Goal: Task Accomplishment & Management: Manage account settings

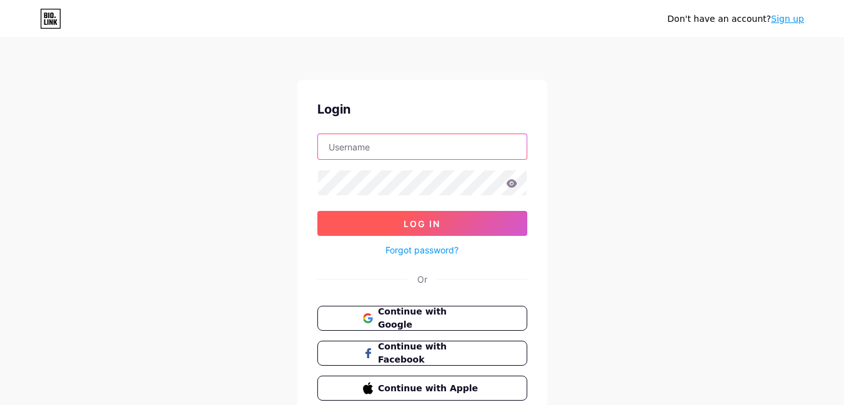
type input "[EMAIL_ADDRESS][DOMAIN_NAME]"
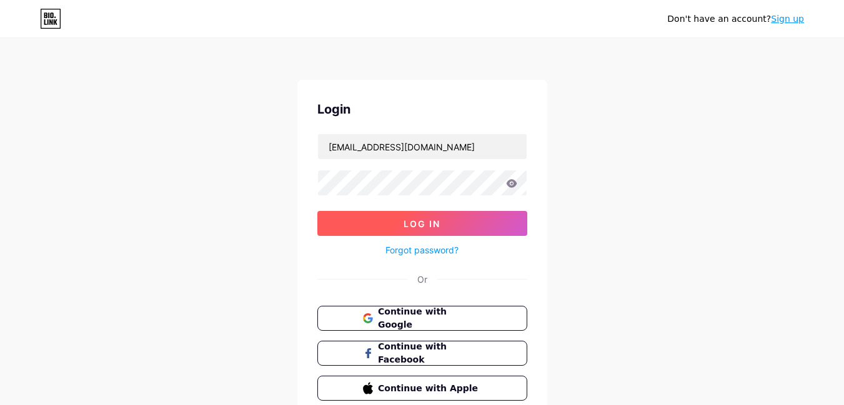
click at [403, 220] on button "Log In" at bounding box center [422, 223] width 210 height 25
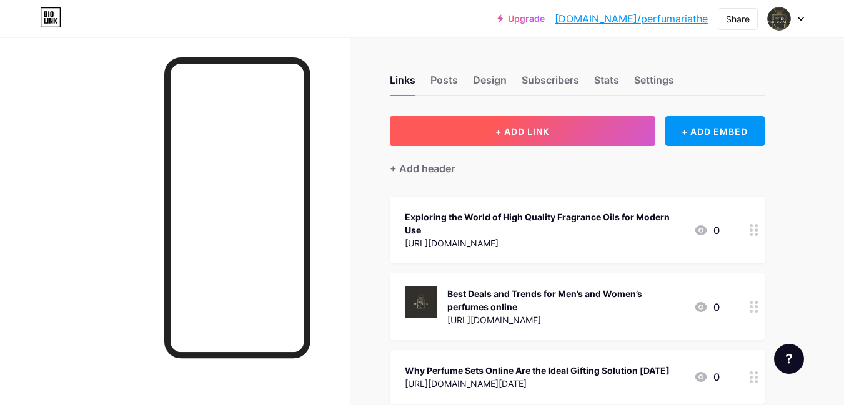
click at [458, 132] on button "+ ADD LINK" at bounding box center [522, 131] width 265 height 30
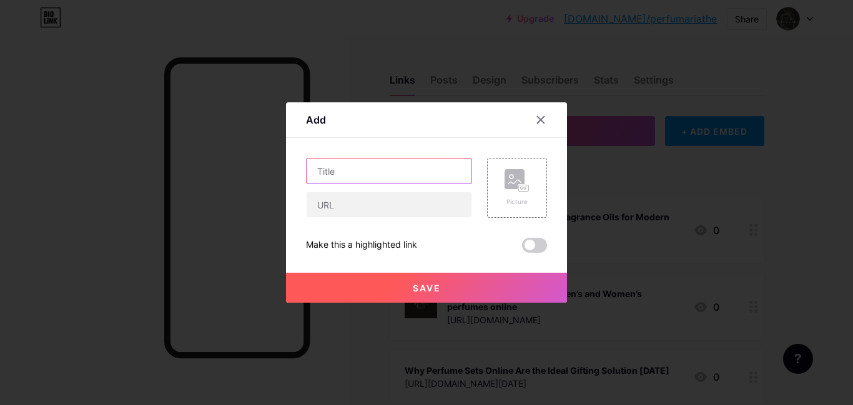
click at [360, 179] on input "text" at bounding box center [389, 171] width 165 height 25
paste input "What Is Eau de Toilette? Everything You Need to Know"
type input "What Is Eau de Toilette? Everything You Need to Know"
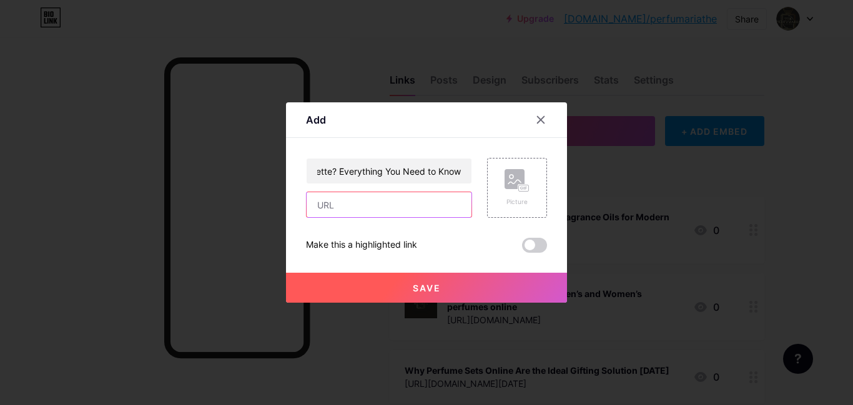
scroll to position [0, 0]
click at [340, 197] on input "text" at bounding box center [389, 204] width 165 height 25
paste input "[URL][DOMAIN_NAME]"
type input "[URL][DOMAIN_NAME]"
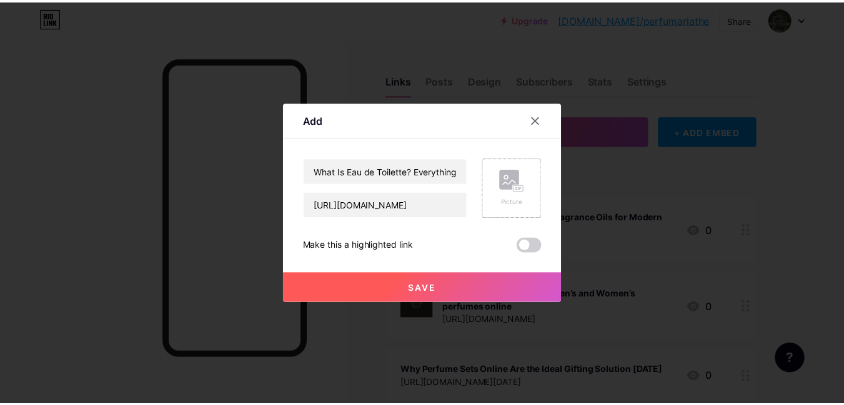
scroll to position [0, 0]
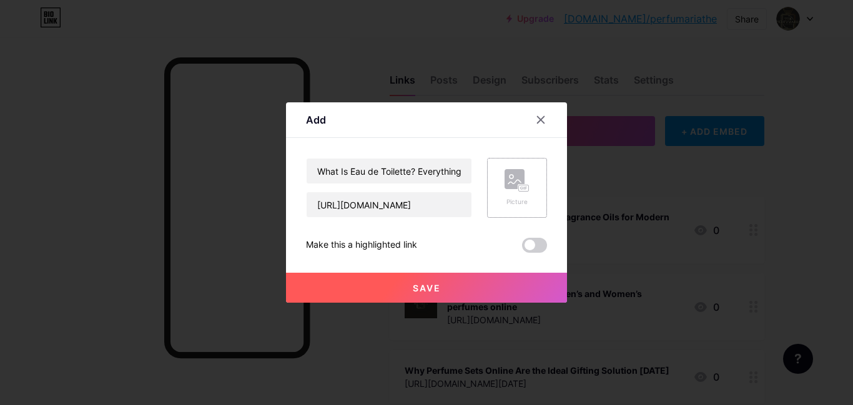
click at [510, 194] on div "Picture" at bounding box center [517, 187] width 25 height 37
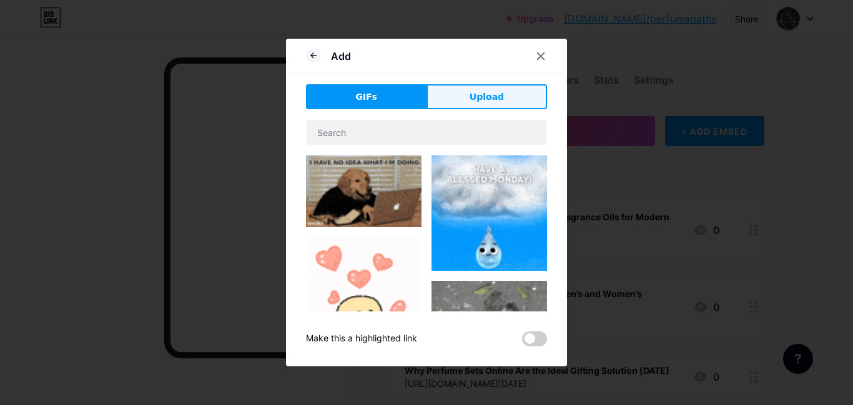
click at [466, 102] on button "Upload" at bounding box center [487, 96] width 121 height 25
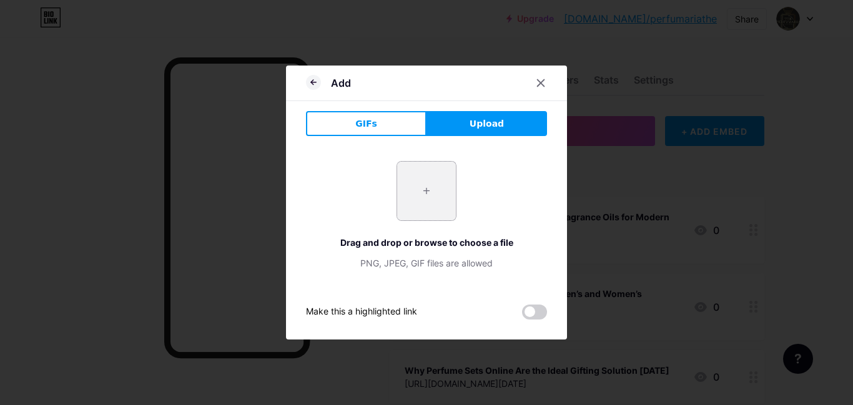
click at [425, 185] on input "file" at bounding box center [426, 191] width 59 height 59
type input "C:\fakepath\What_is_Eau_de_Toilette_3b6a2fcb-cbe7-406e-9e23-a87467ba75c5_1100x.…"
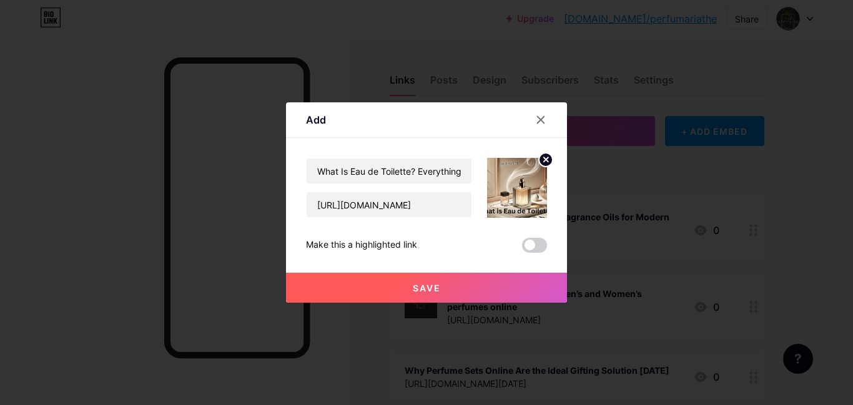
click at [411, 291] on button "Save" at bounding box center [426, 288] width 281 height 30
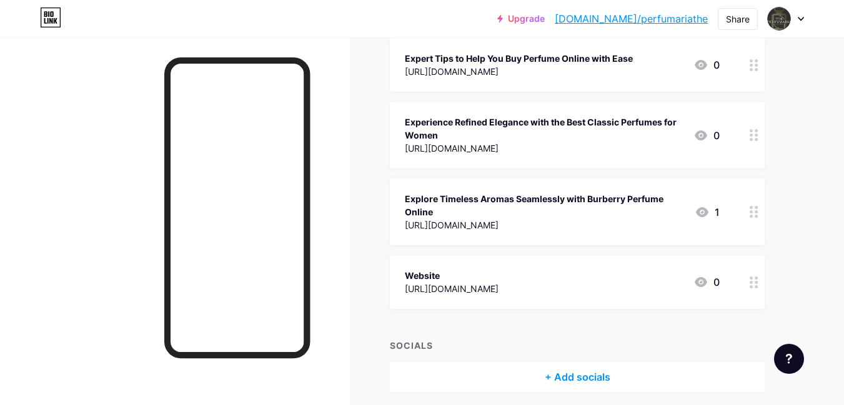
scroll to position [2067, 0]
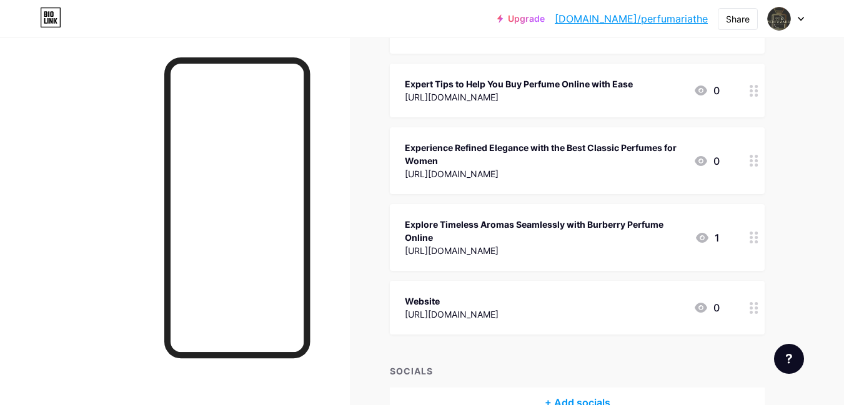
click at [755, 313] on circle at bounding box center [756, 312] width 3 height 3
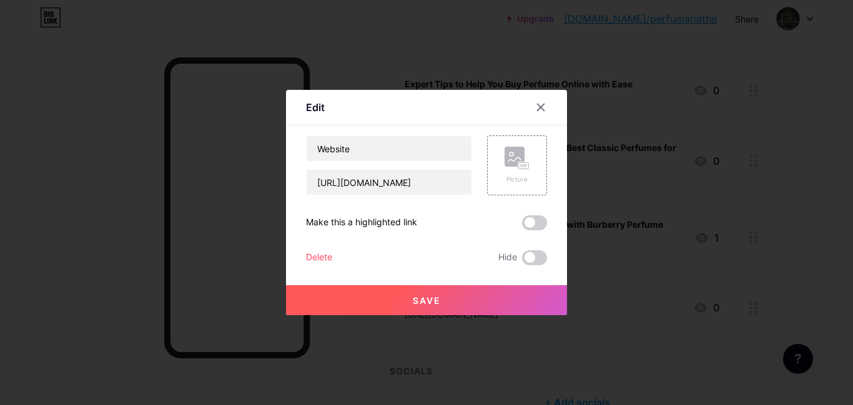
click at [805, 277] on div at bounding box center [426, 202] width 853 height 405
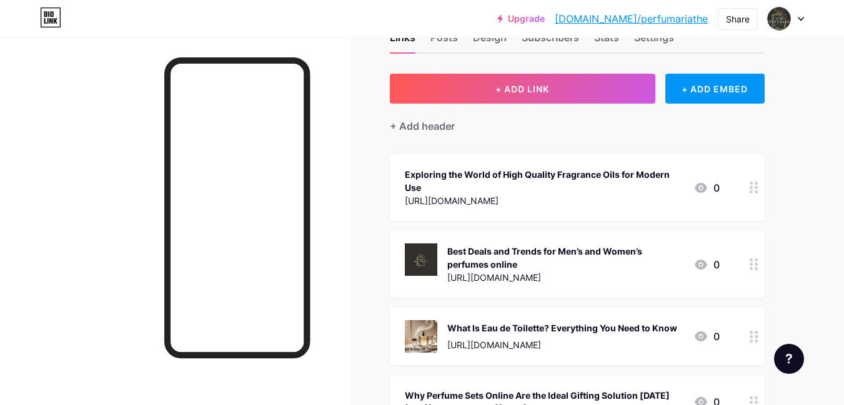
scroll to position [0, 0]
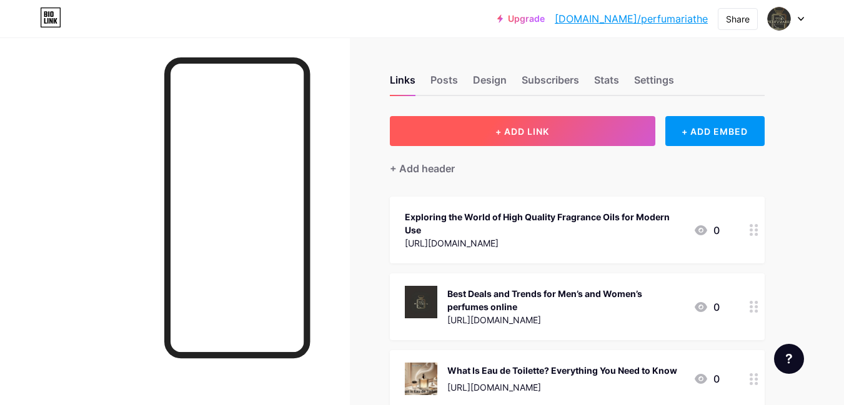
click at [497, 135] on span "+ ADD LINK" at bounding box center [522, 131] width 54 height 11
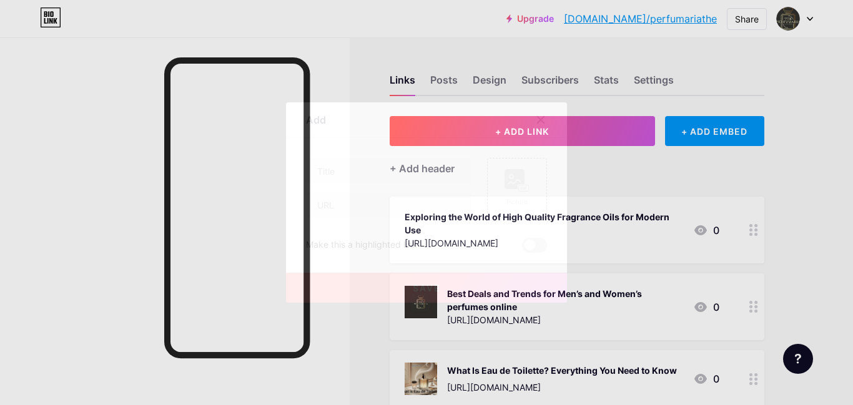
click at [546, 119] on div at bounding box center [541, 120] width 22 height 22
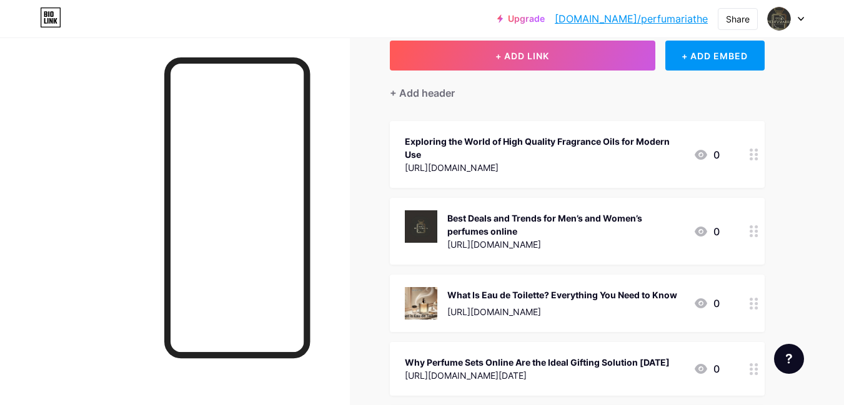
scroll to position [75, 0]
click at [502, 152] on div "Exploring the World of High Quality Fragrance Oils for Modern Use" at bounding box center [544, 149] width 279 height 26
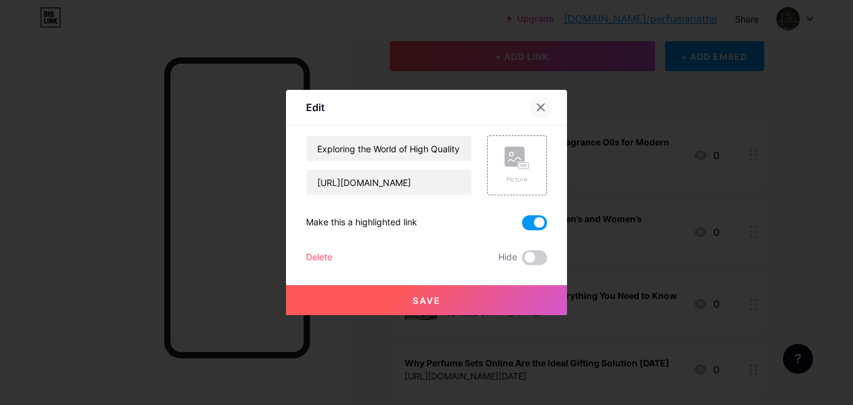
click at [542, 107] on icon at bounding box center [541, 107] width 7 height 7
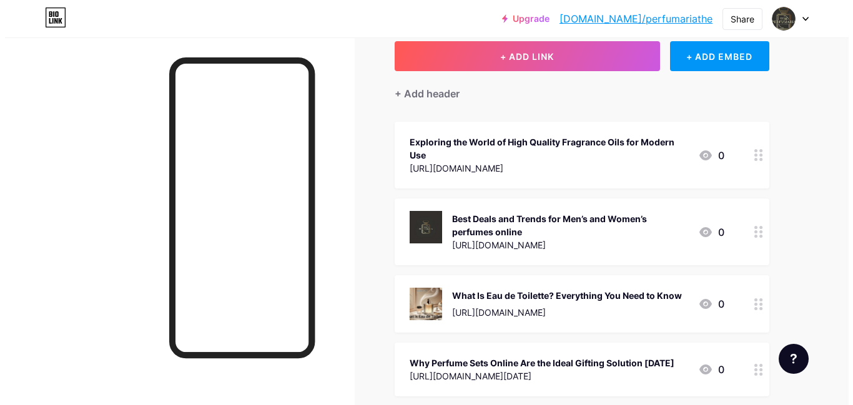
scroll to position [0, 0]
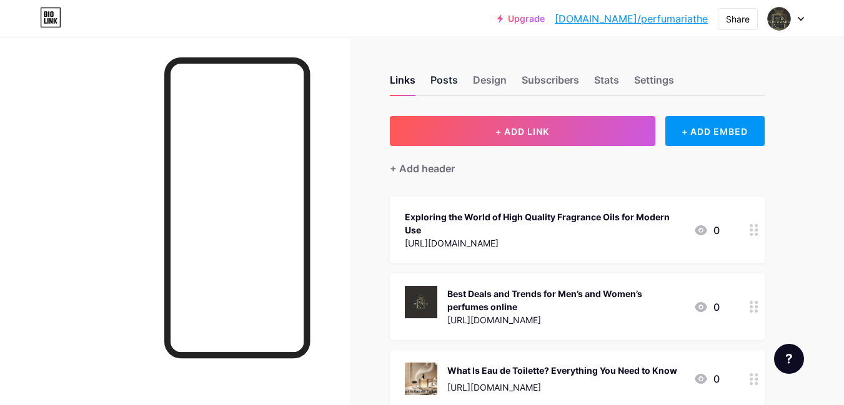
click at [449, 83] on div "Posts" at bounding box center [443, 83] width 27 height 22
click at [405, 83] on div "Links" at bounding box center [403, 83] width 26 height 22
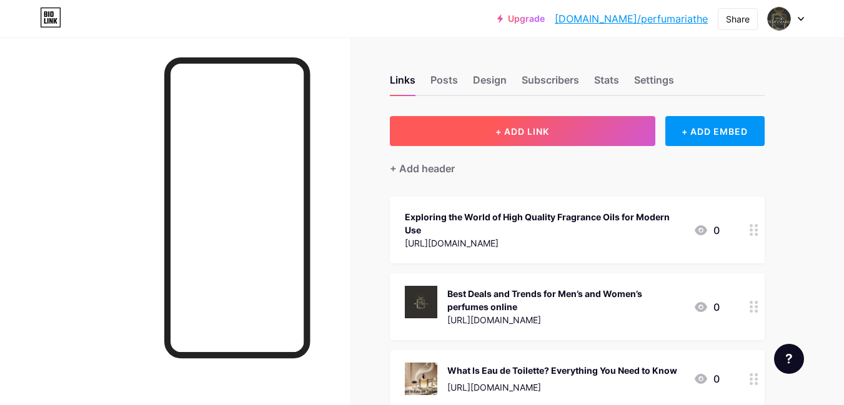
click at [515, 129] on span "+ ADD LINK" at bounding box center [522, 131] width 54 height 11
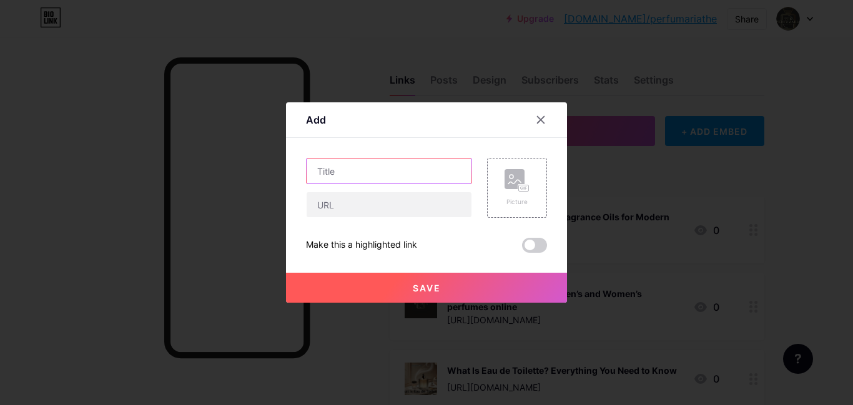
click at [384, 174] on input "text" at bounding box center [389, 171] width 165 height 25
paste input "What Is Eau de Toilette? Everything You Need to Know"
type input "What Is Eau de Toilette? Everything You Need to Know"
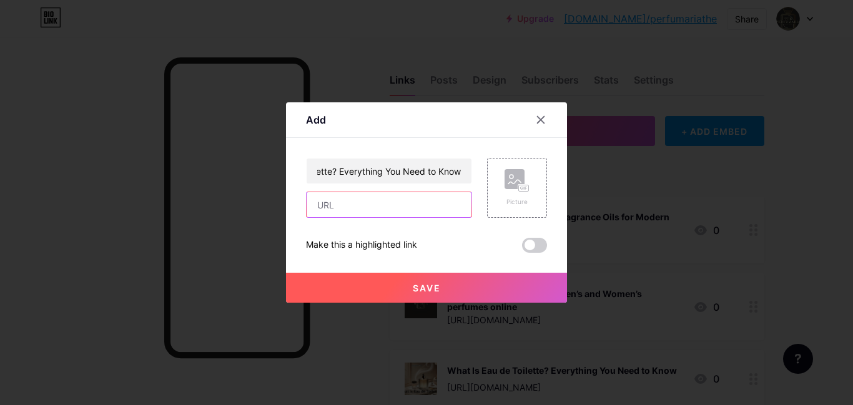
click at [359, 204] on input "text" at bounding box center [389, 204] width 165 height 25
paste input "[URL][DOMAIN_NAME]"
type input "[URL][DOMAIN_NAME]"
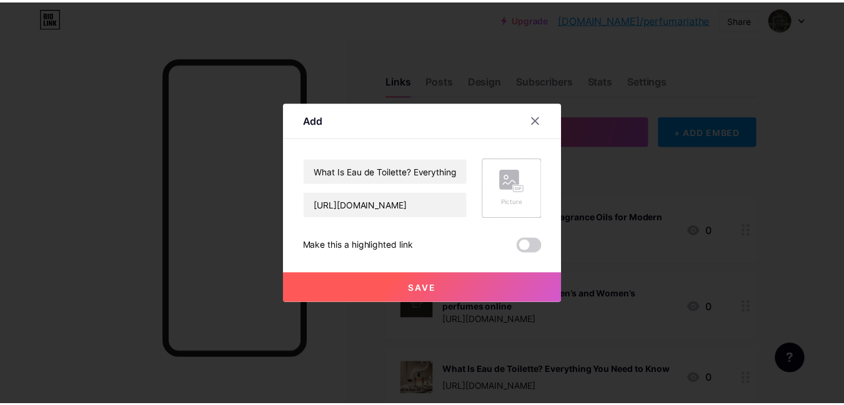
scroll to position [0, 0]
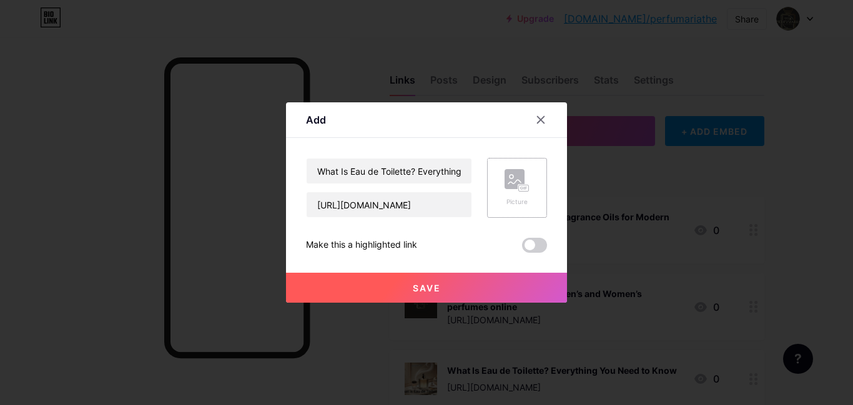
click at [518, 189] on rect at bounding box center [523, 188] width 11 height 7
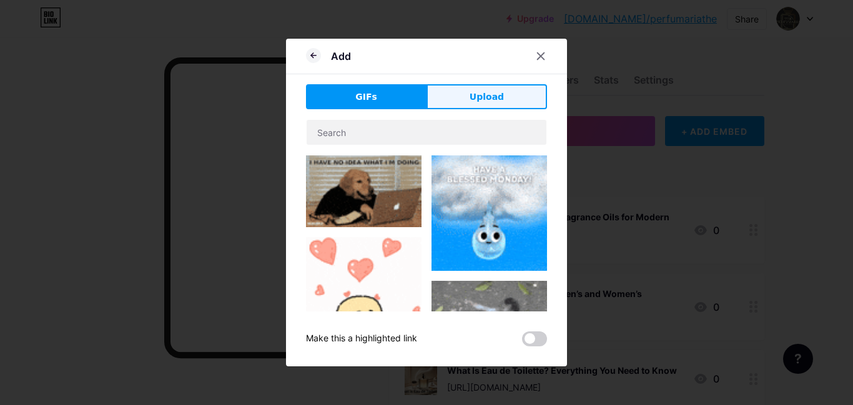
click at [444, 97] on button "Upload" at bounding box center [487, 96] width 121 height 25
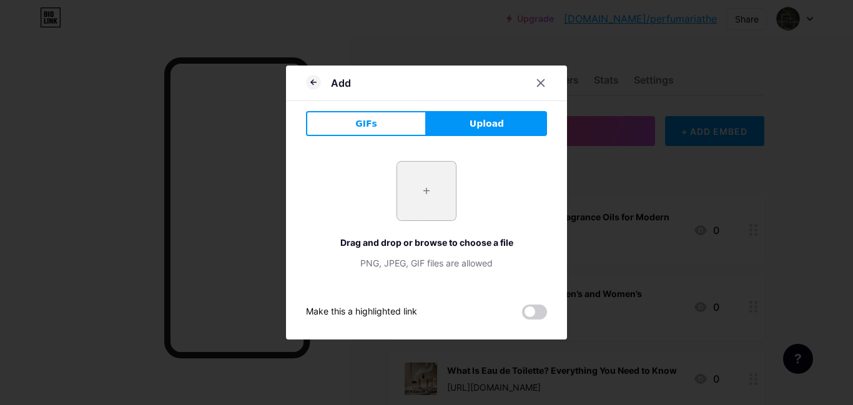
click at [421, 202] on input "file" at bounding box center [426, 191] width 59 height 59
type input "C:\fakepath\What_is_Eau_de_Toilette_3b6a2fcb-cbe7-406e-9e23-a87467ba75c5_1100x.…"
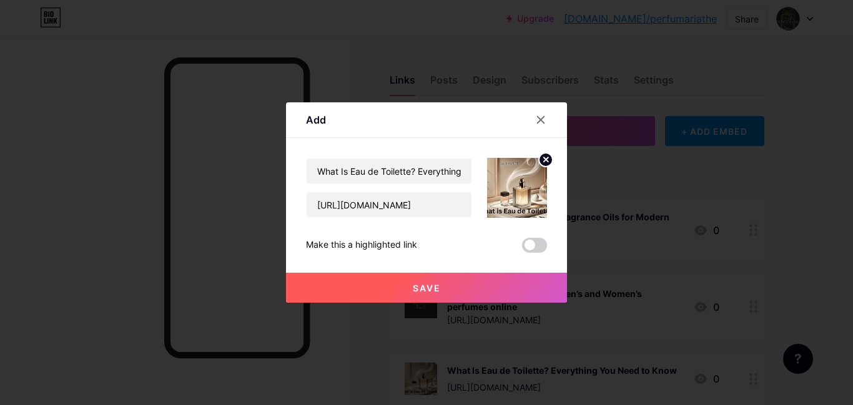
click at [527, 244] on span at bounding box center [534, 245] width 25 height 15
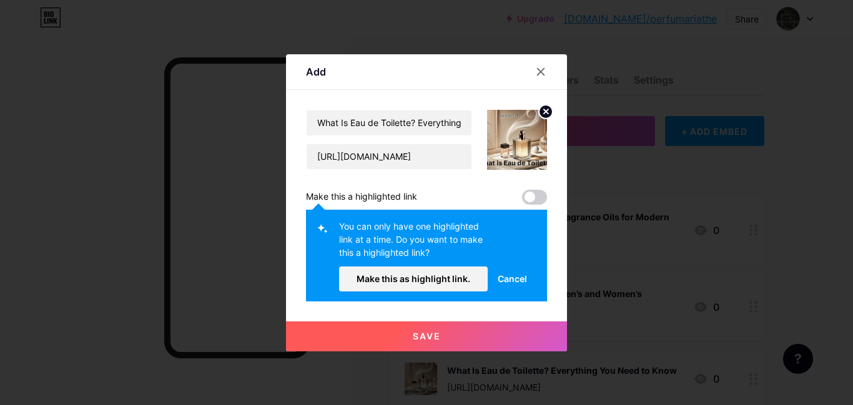
click at [427, 340] on span "Save" at bounding box center [427, 336] width 28 height 11
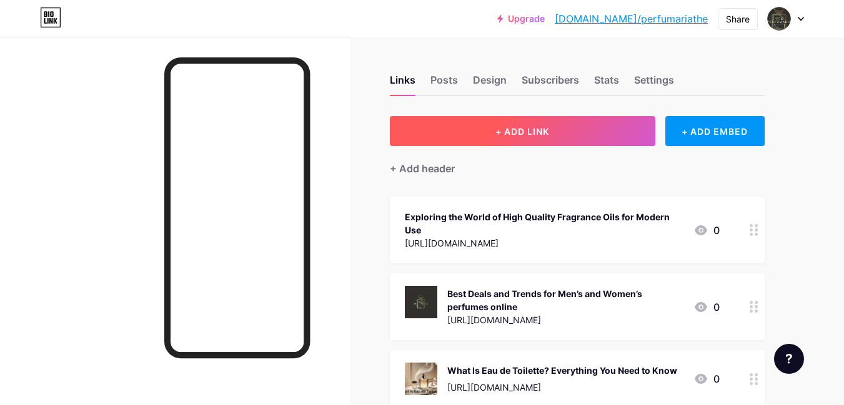
click at [516, 126] on span "+ ADD LINK" at bounding box center [522, 131] width 54 height 11
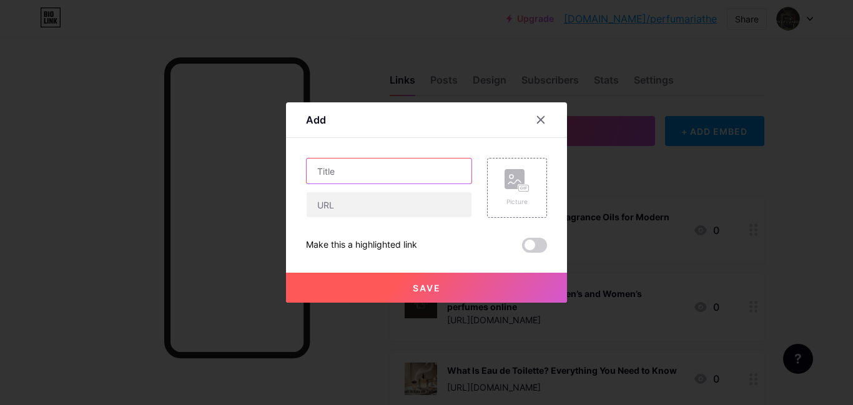
click at [394, 177] on input "text" at bounding box center [389, 171] width 165 height 25
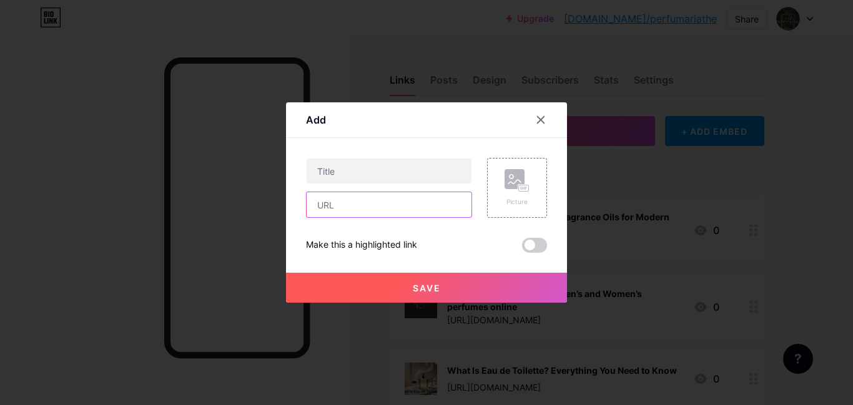
click at [385, 207] on input "text" at bounding box center [389, 204] width 165 height 25
paste input "[URL][DOMAIN_NAME]"
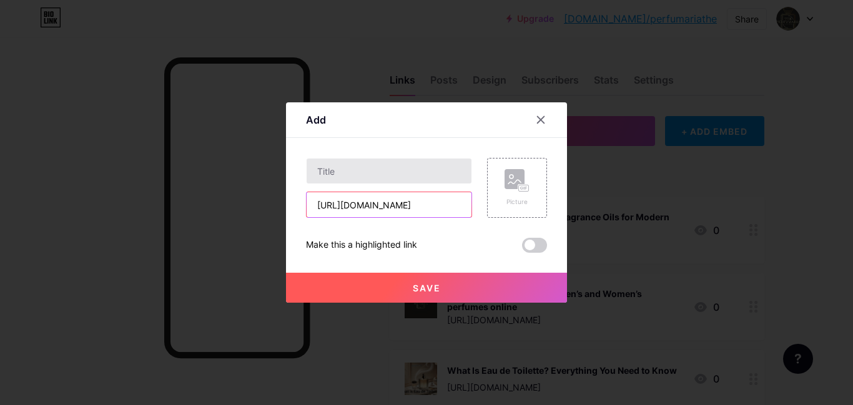
type input "[URL][DOMAIN_NAME]"
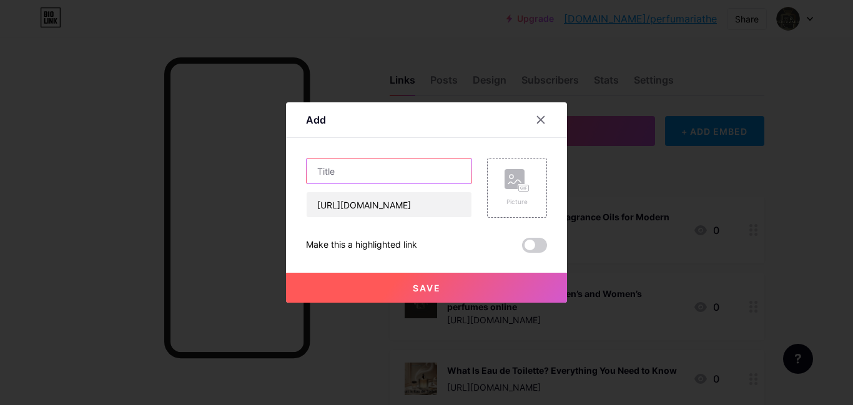
click at [390, 176] on input "text" at bounding box center [389, 171] width 165 height 25
paste input "What Is Eau de Toilette? Everything You Need to Know"
type input "What Is Eau de Toilette? Everything You Need to Know"
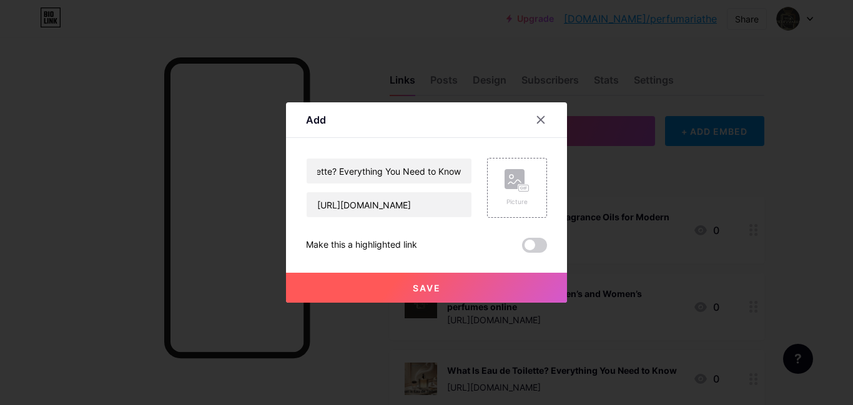
click at [480, 291] on button "Save" at bounding box center [426, 288] width 281 height 30
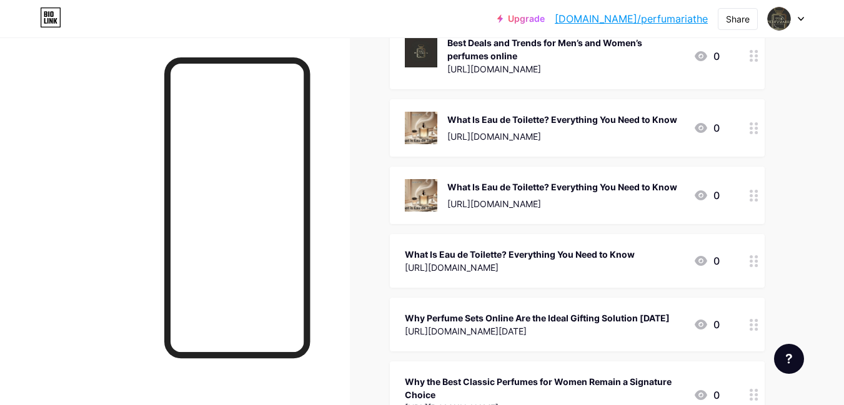
scroll to position [225, 0]
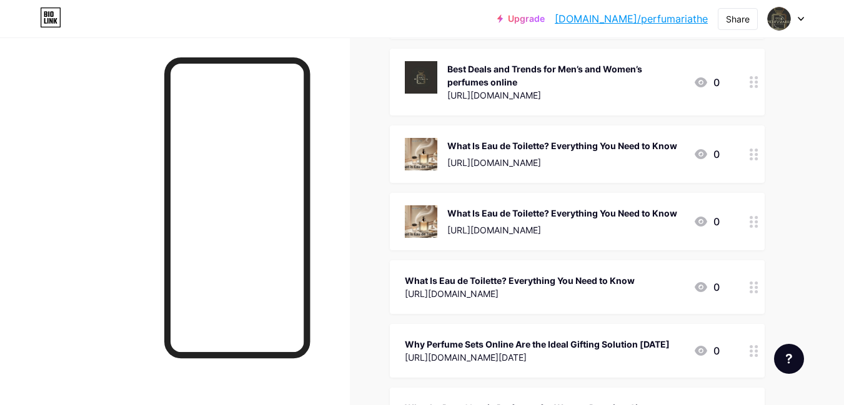
click at [752, 288] on circle at bounding box center [751, 287] width 3 height 3
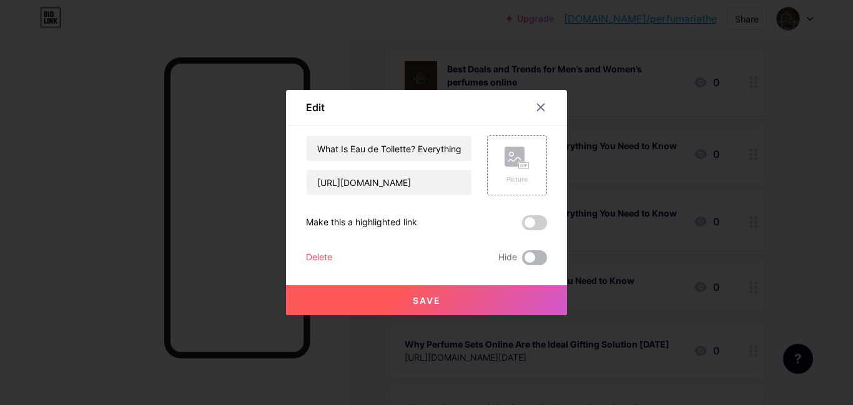
click at [526, 262] on span at bounding box center [534, 257] width 25 height 15
click at [522, 261] on input "checkbox" at bounding box center [522, 261] width 0 height 0
click at [312, 259] on div "Delete" at bounding box center [319, 257] width 26 height 15
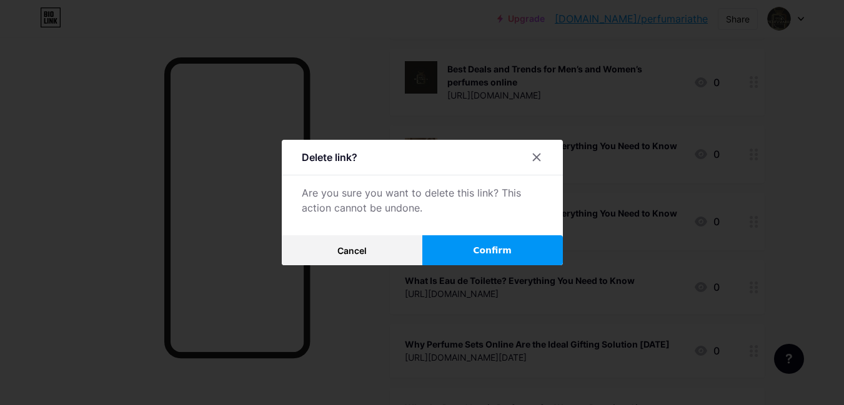
click at [468, 255] on button "Confirm" at bounding box center [492, 250] width 141 height 30
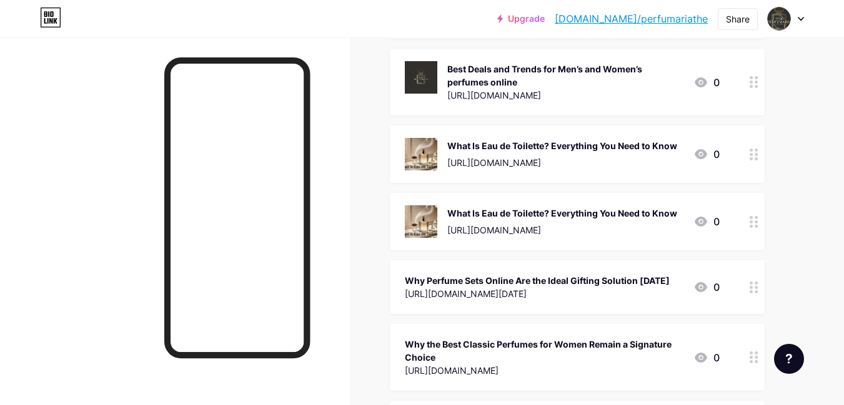
click at [760, 228] on div at bounding box center [753, 221] width 21 height 57
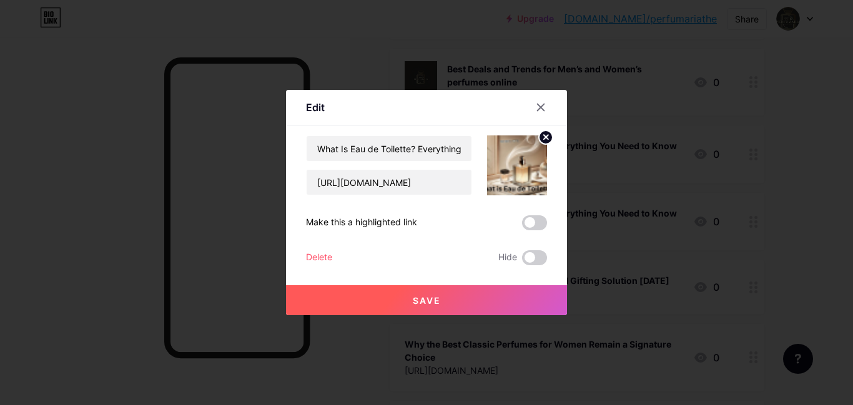
click at [318, 257] on div "Delete" at bounding box center [319, 257] width 26 height 15
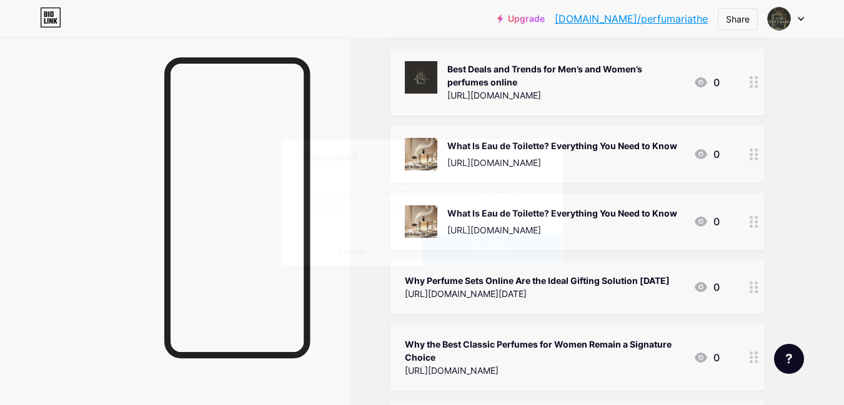
click at [472, 255] on button "Confirm" at bounding box center [492, 250] width 141 height 30
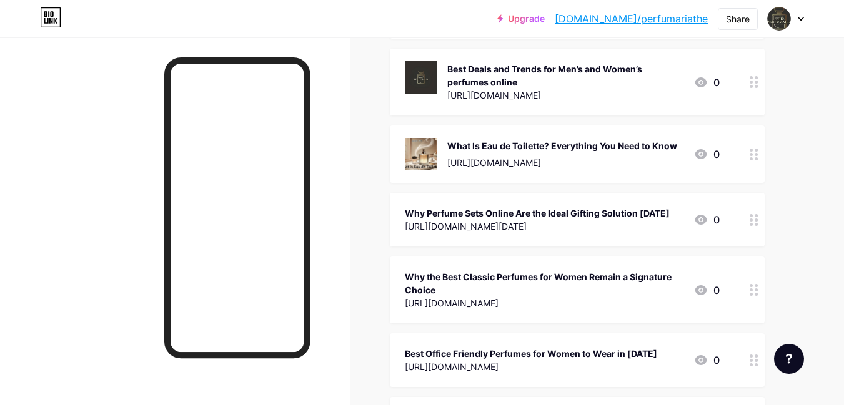
click at [599, 149] on div "What Is Eau de Toilette? Everything You Need to Know" at bounding box center [562, 145] width 230 height 13
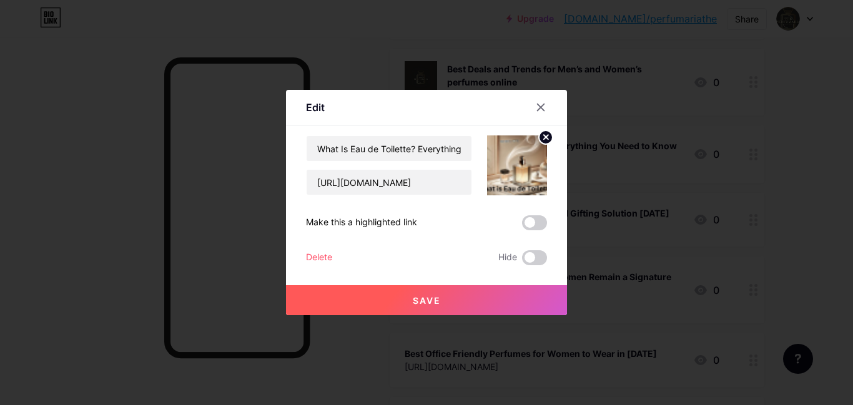
click at [607, 152] on div at bounding box center [426, 202] width 853 height 405
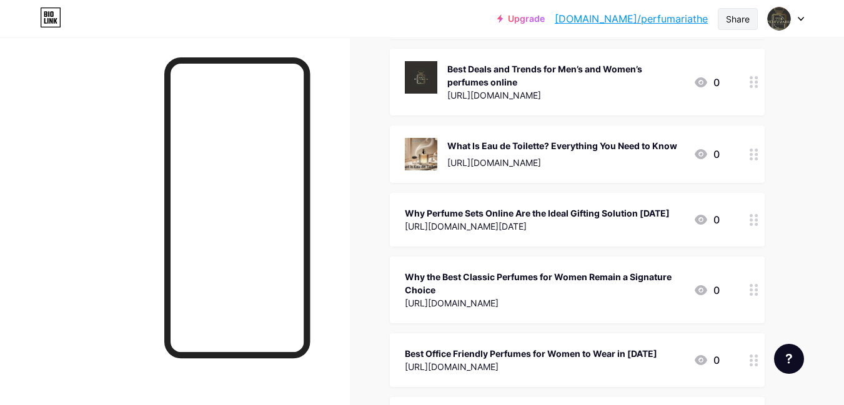
click at [736, 17] on div "Share" at bounding box center [738, 18] width 24 height 13
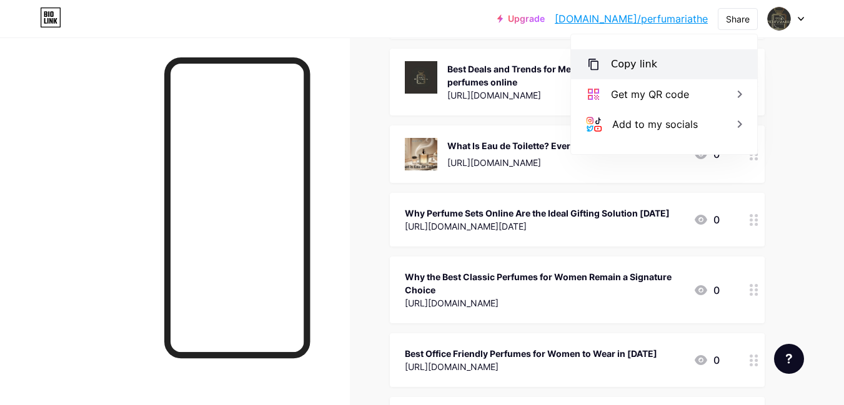
click at [665, 67] on div "Copy link" at bounding box center [664, 64] width 186 height 30
